Goal: Task Accomplishment & Management: Use online tool/utility

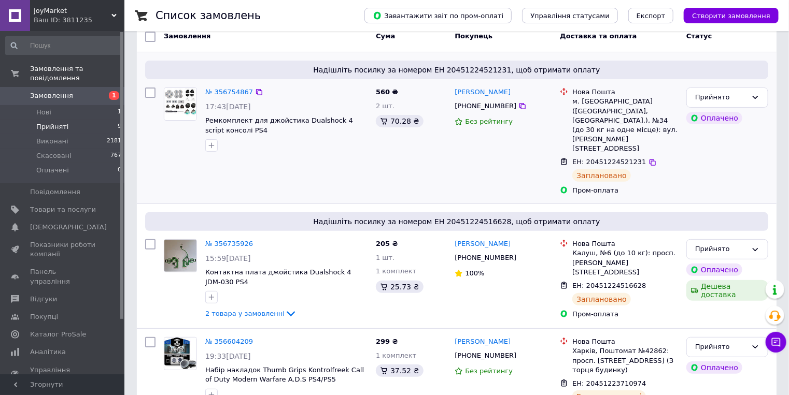
scroll to position [124, 0]
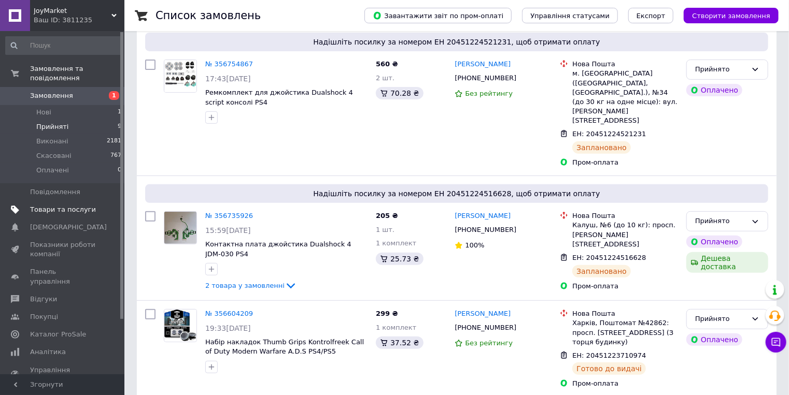
click at [62, 205] on span "Товари та послуги" at bounding box center [63, 209] width 66 height 9
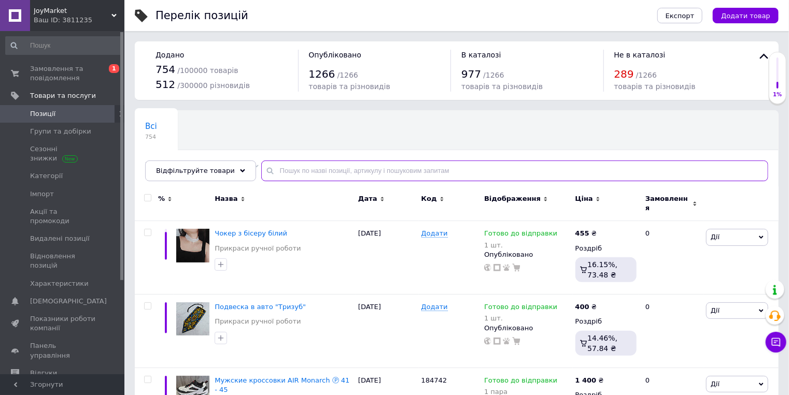
click at [276, 168] on input "text" at bounding box center [514, 171] width 507 height 21
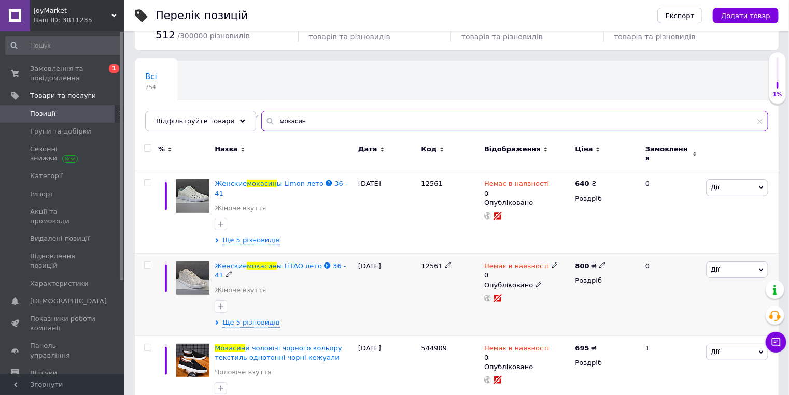
scroll to position [166, 0]
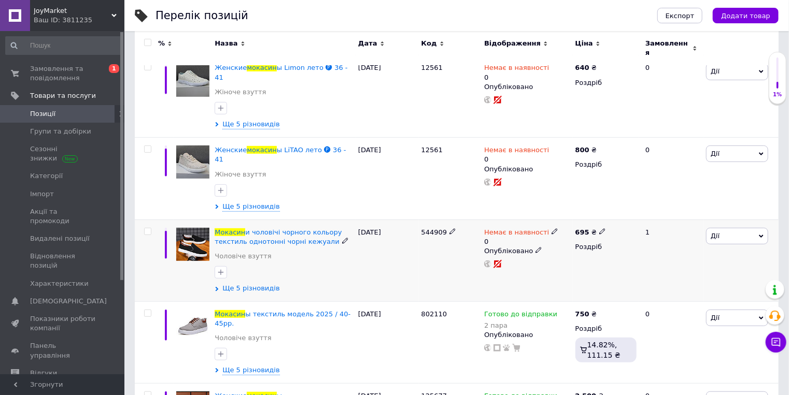
type input "мокасин"
click at [253, 284] on span "Ще 5 різновидів" at bounding box center [250, 288] width 57 height 9
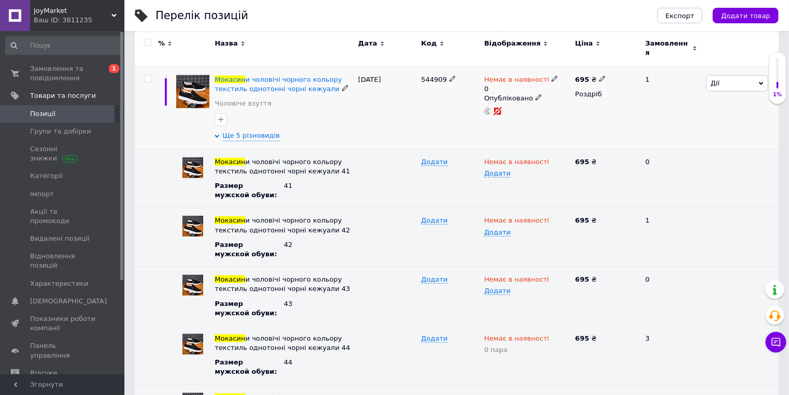
scroll to position [332, 0]
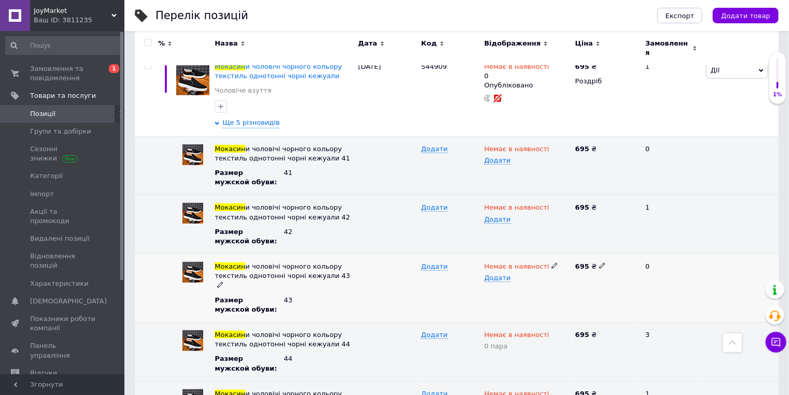
click at [551, 263] on use at bounding box center [554, 266] width 6 height 6
click at [511, 309] on li "Готово до відправки" at bounding box center [525, 316] width 90 height 15
click at [500, 274] on span "Додати" at bounding box center [497, 278] width 26 height 8
click at [500, 274] on input at bounding box center [527, 284] width 86 height 21
type input "1"
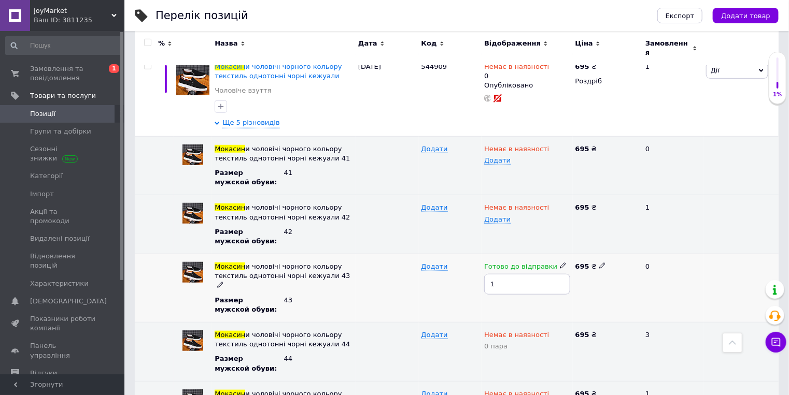
click at [380, 266] on div at bounding box center [387, 288] width 63 height 68
